Goal: Task Accomplishment & Management: Manage account settings

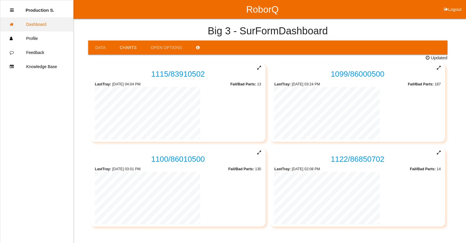
click at [42, 27] on link "Dashboard" at bounding box center [36, 24] width 73 height 14
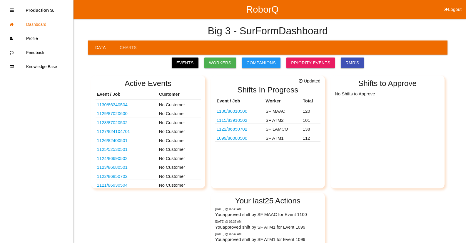
click at [240, 140] on link "1099 / 86000500" at bounding box center [232, 138] width 31 height 5
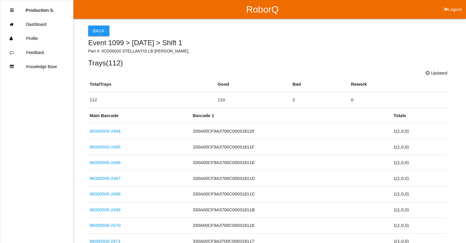
click at [57, 126] on ul "Production S. Dashboard Profile Feedback Knowledge Base" at bounding box center [37, 121] width 74 height 243
click at [13, 13] on div at bounding box center [12, 10] width 4 height 14
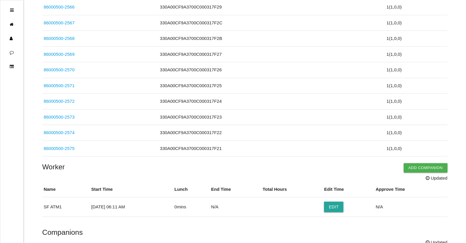
scroll to position [1846, 0]
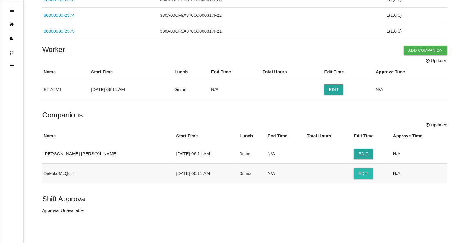
click at [354, 175] on button "Edit" at bounding box center [363, 173] width 19 height 11
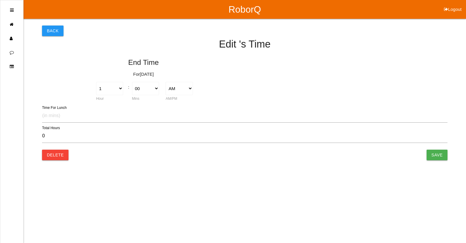
type input "0.00"
select select "6"
select select "11"
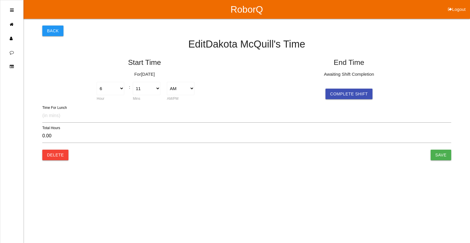
click at [454, 158] on html "RoborQ Logout Back Edit [PERSON_NAME] 's Time Start Time For [DATE] 1 2 3 4 5 6…" at bounding box center [235, 93] width 470 height 186
click at [350, 93] on button "Complete Shift" at bounding box center [349, 94] width 47 height 11
type input "10.32"
select select "4"
select select "30"
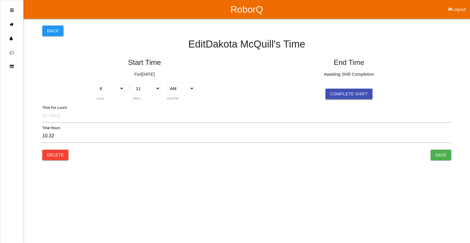
select select "2"
click at [434, 157] on input "Save" at bounding box center [441, 155] width 21 height 11
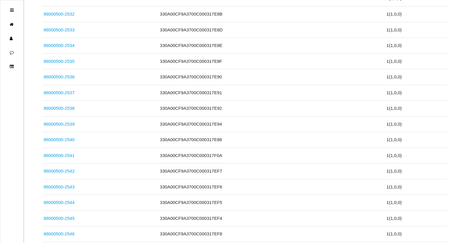
scroll to position [1846, 0]
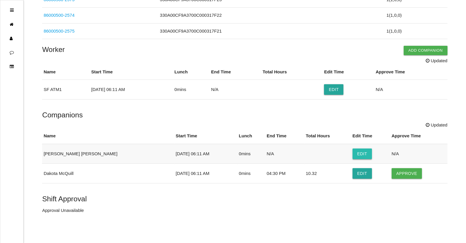
click at [353, 153] on button "Edit" at bounding box center [362, 154] width 19 height 11
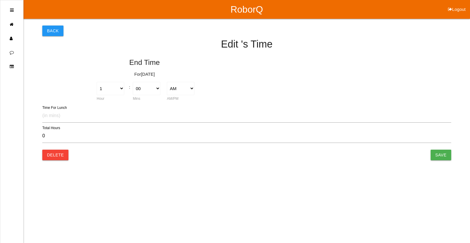
type input "0.00"
select select "6"
select select "11"
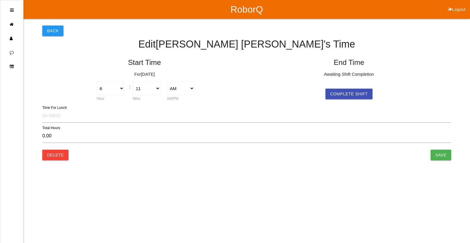
drag, startPoint x: 356, startPoint y: 95, endPoint x: 371, endPoint y: 103, distance: 17.2
click at [357, 96] on button "Complete Shift" at bounding box center [349, 94] width 47 height 11
type input "10.32"
select select "4"
select select "30"
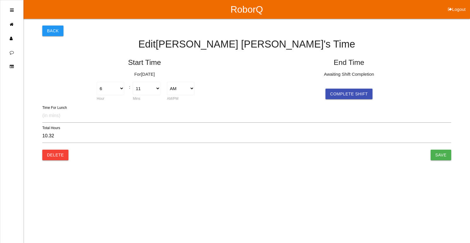
select select "2"
click at [442, 157] on input "Save" at bounding box center [441, 155] width 21 height 11
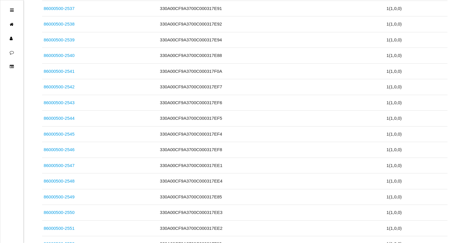
scroll to position [1846, 0]
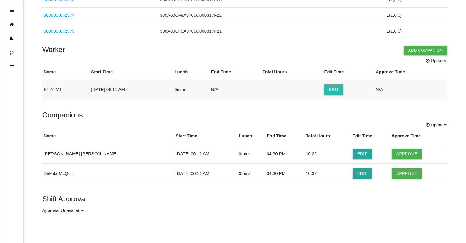
click at [334, 93] on button "Edit" at bounding box center [333, 89] width 19 height 11
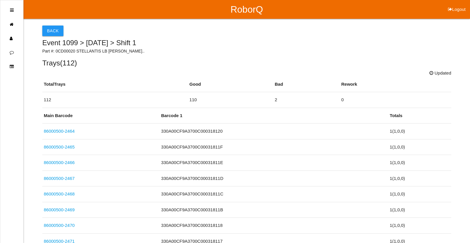
select select "6"
select select "11"
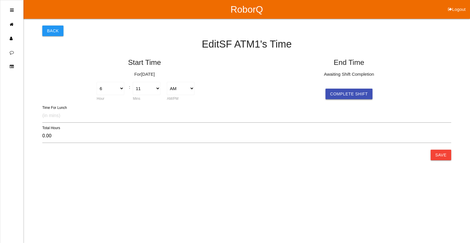
click at [350, 97] on button "Complete Shift" at bounding box center [349, 94] width 47 height 11
type input "10.32"
select select "4"
select select "30"
select select "2"
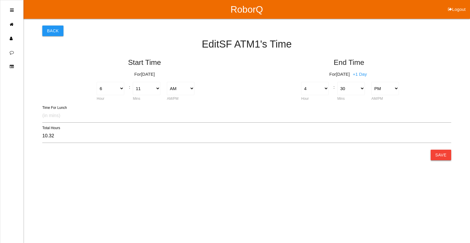
click at [433, 155] on button "Save" at bounding box center [441, 155] width 21 height 11
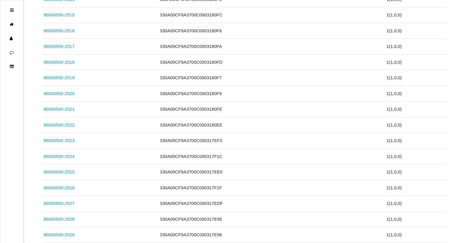
scroll to position [1827, 0]
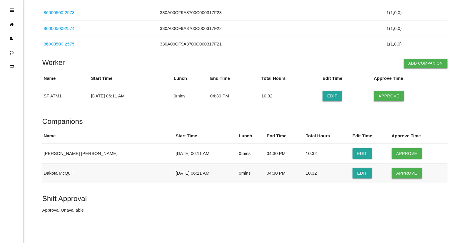
click at [408, 176] on button "Approve" at bounding box center [407, 173] width 30 height 11
click at [399, 155] on button "Approve" at bounding box center [407, 153] width 30 height 11
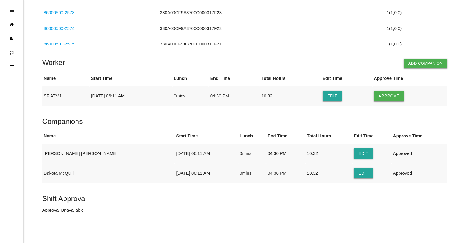
click at [390, 101] on button "Approve" at bounding box center [389, 96] width 30 height 11
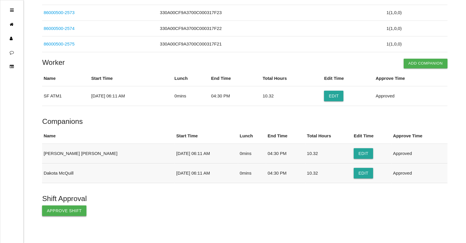
click at [77, 215] on button "Approve Shift" at bounding box center [64, 211] width 44 height 11
click at [15, 11] on ul at bounding box center [12, 121] width 24 height 243
click at [13, 27] on icon at bounding box center [13, 24] width 7 height 14
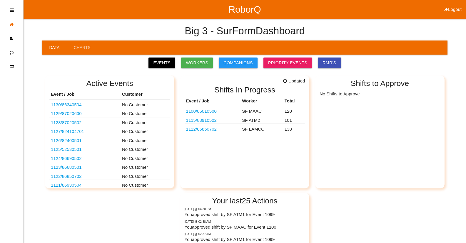
click at [205, 113] on link "1100 / 86010500" at bounding box center [201, 111] width 31 height 5
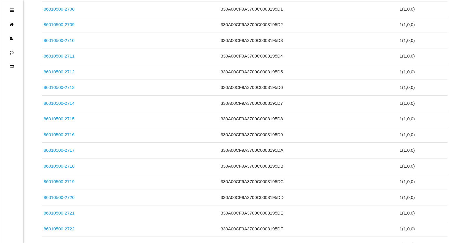
scroll to position [1972, 0]
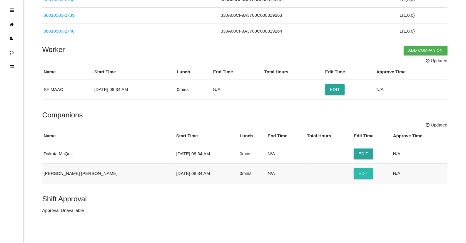
click at [354, 174] on button "Edit" at bounding box center [363, 173] width 19 height 11
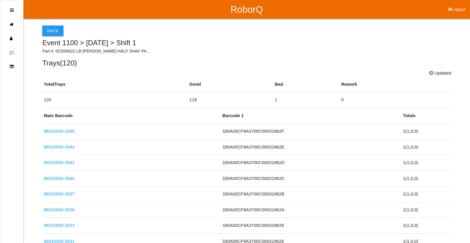
select select "8"
select select "34"
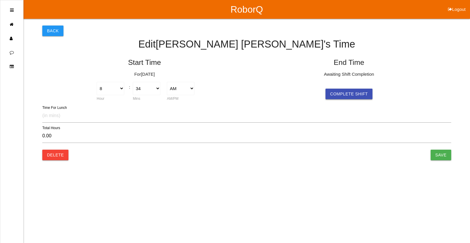
drag, startPoint x: 362, startPoint y: 95, endPoint x: 377, endPoint y: 103, distance: 17.8
click at [362, 95] on button "Complete Shift" at bounding box center [349, 94] width 47 height 11
type input "7.93"
select select "4"
select select "30"
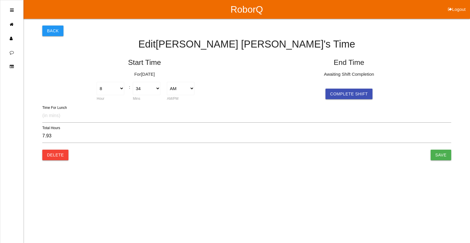
select select "2"
click at [446, 160] on input "Save" at bounding box center [441, 155] width 21 height 11
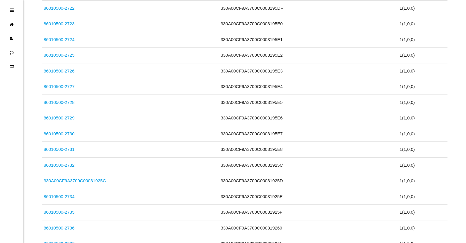
scroll to position [1972, 0]
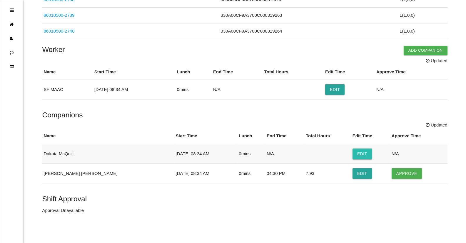
click at [353, 155] on button "Edit" at bounding box center [362, 154] width 19 height 11
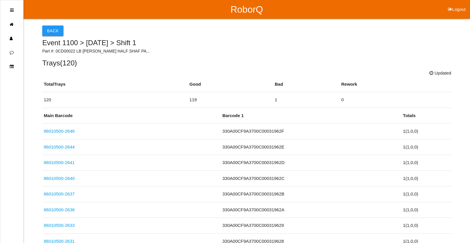
select select "8"
select select "34"
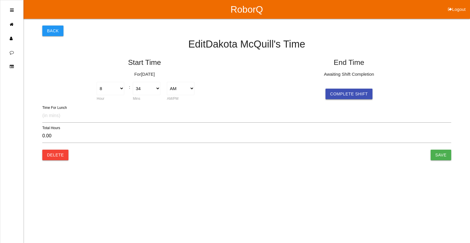
click at [358, 95] on button "Complete Shift" at bounding box center [349, 94] width 47 height 11
type input "7.93"
select select "4"
select select "30"
select select "2"
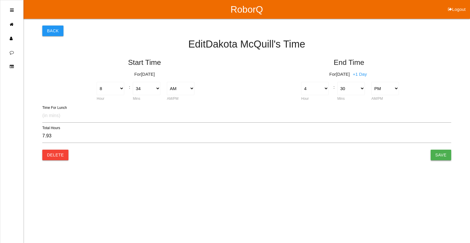
click at [443, 158] on input "Save" at bounding box center [441, 155] width 21 height 11
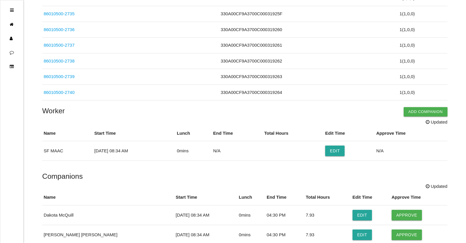
scroll to position [1972, 0]
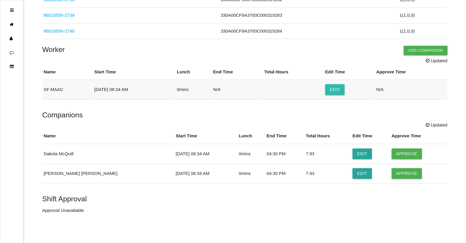
click at [339, 91] on button "Edit" at bounding box center [334, 89] width 19 height 11
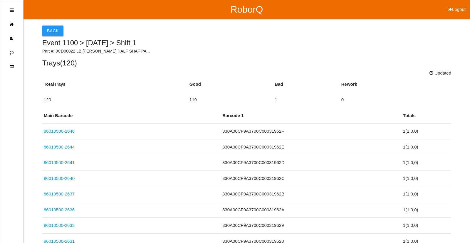
select select "8"
select select "34"
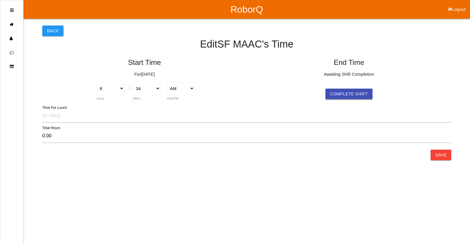
click at [354, 93] on button "Complete Shift" at bounding box center [349, 94] width 47 height 11
type input "7.93"
select select "4"
select select "30"
select select "2"
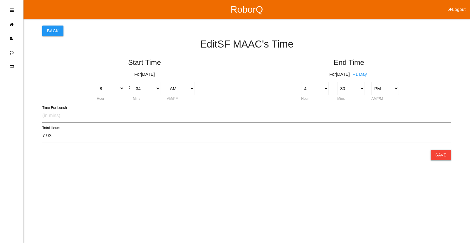
click at [452, 161] on html "RoborQ Logout Back Edit SF MAAC 's Time Start Time For [DATE] 1 2 3 4 5 6 7 8 9…" at bounding box center [235, 93] width 470 height 186
click at [448, 157] on button "Save" at bounding box center [441, 155] width 21 height 11
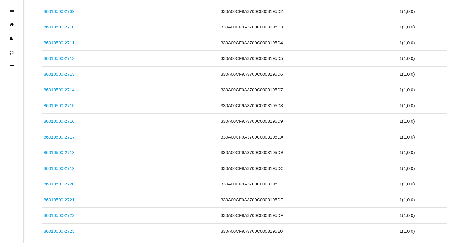
scroll to position [1952, 0]
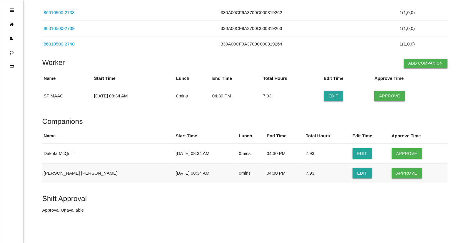
drag, startPoint x: 395, startPoint y: 174, endPoint x: 393, endPoint y: 168, distance: 6.1
click at [395, 173] on button "Approve" at bounding box center [407, 173] width 30 height 11
drag, startPoint x: 392, startPoint y: 153, endPoint x: 392, endPoint y: 143, distance: 10.6
click at [392, 153] on button "Approve" at bounding box center [407, 153] width 30 height 11
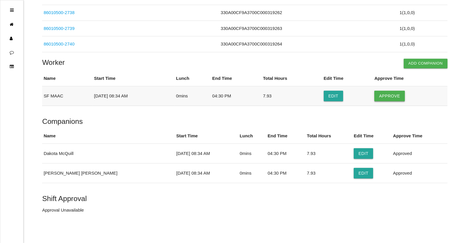
click at [392, 98] on button "Approve" at bounding box center [389, 96] width 30 height 11
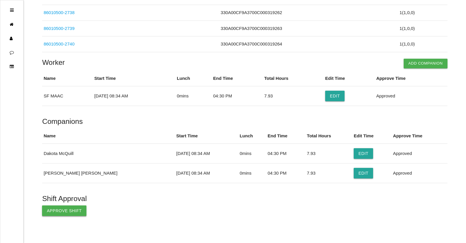
click at [70, 208] on button "Approve Shift" at bounding box center [64, 211] width 44 height 11
click at [68, 210] on p "Shift Approved By Production Shifts" at bounding box center [244, 210] width 405 height 7
click at [11, 26] on icon at bounding box center [13, 24] width 7 height 14
